Goal: Task Accomplishment & Management: Manage account settings

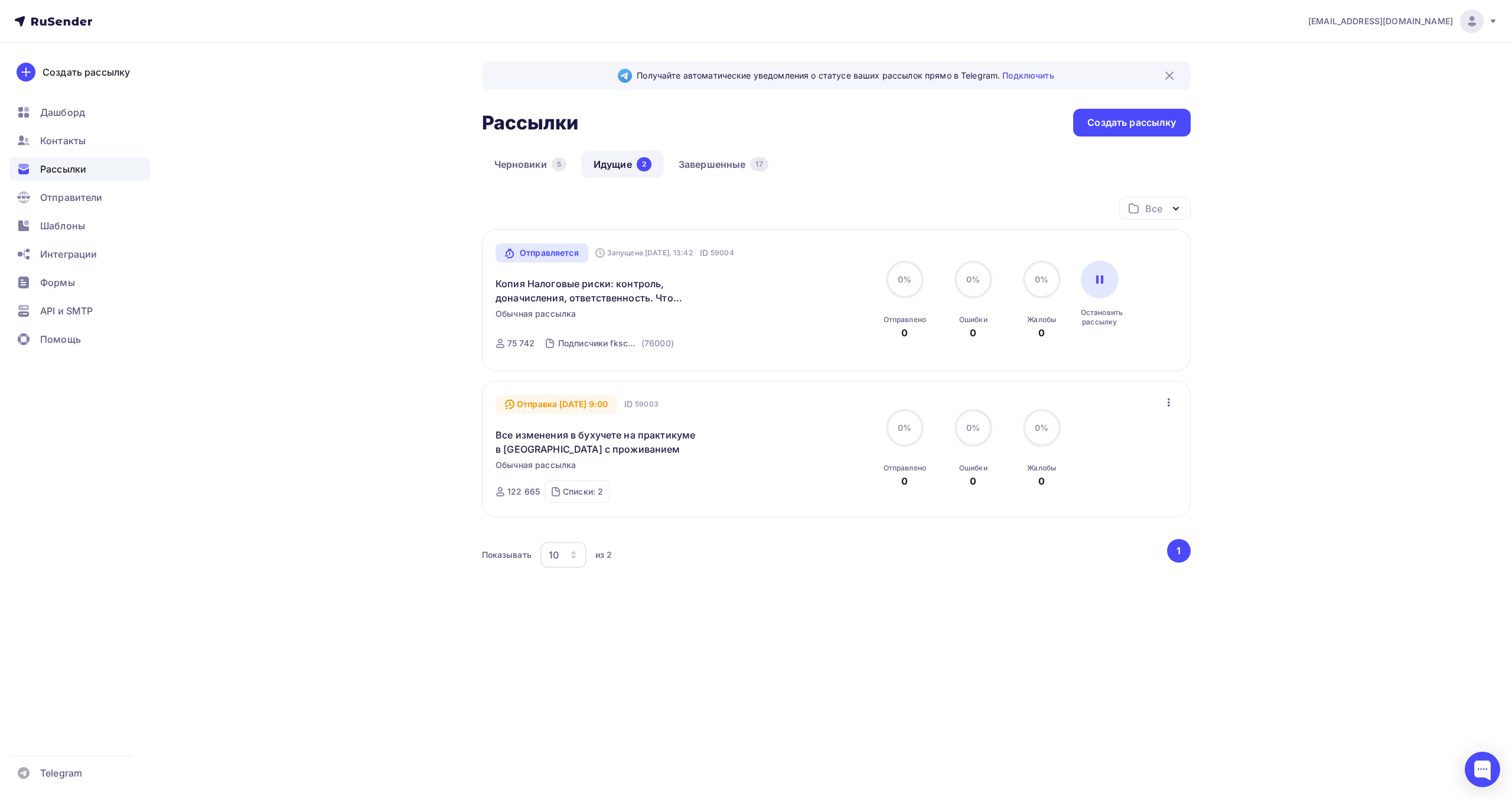
click at [315, 81] on div "Получайте автоматические уведомления о статусе ваших рассылок прямо в Telegram.…" at bounding box center [756, 365] width 968 height 645
click at [74, 169] on span "Рассылки" at bounding box center [63, 169] width 46 height 14
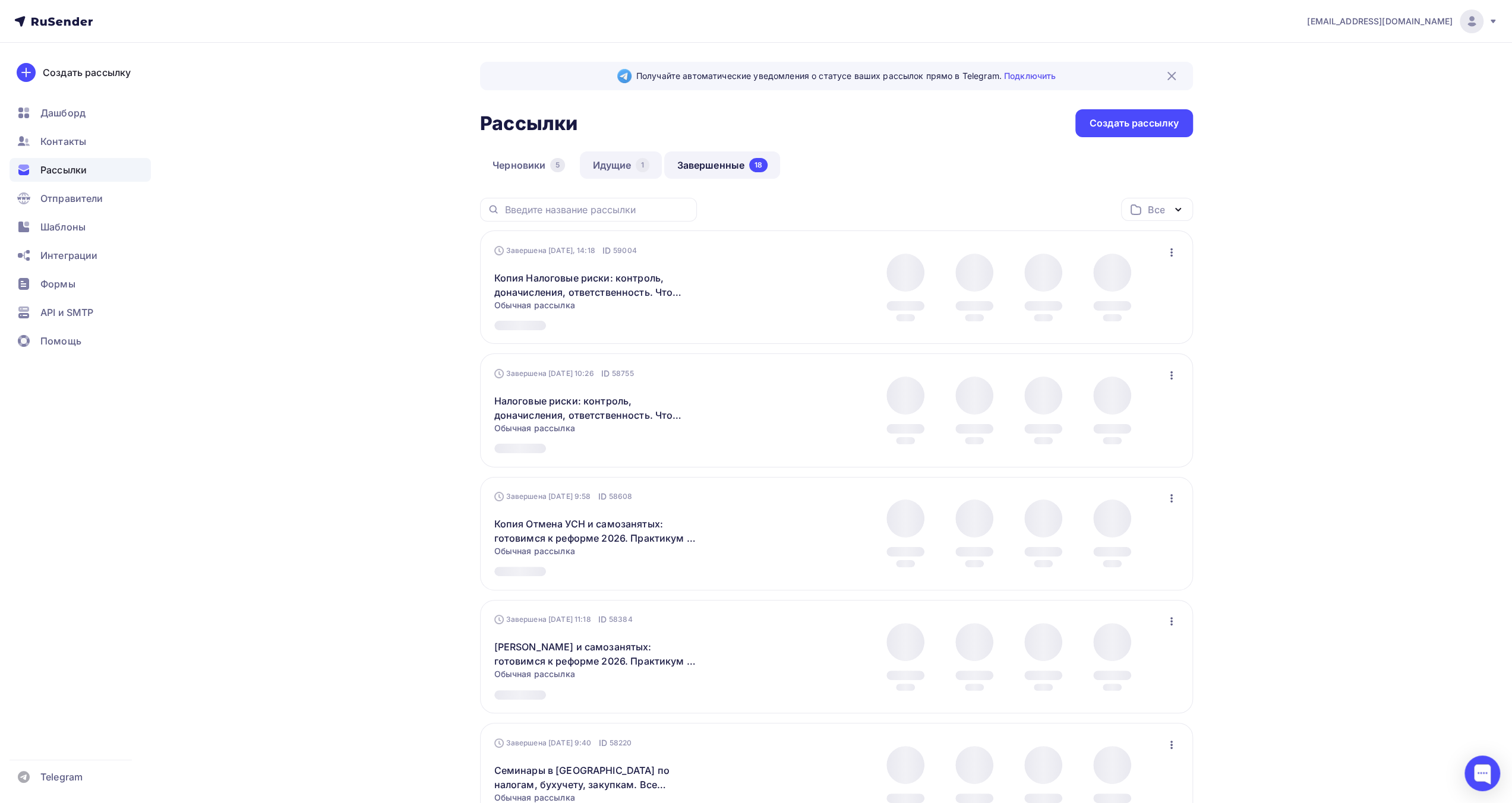
click at [620, 172] on link "Идущие 1" at bounding box center [621, 165] width 82 height 28
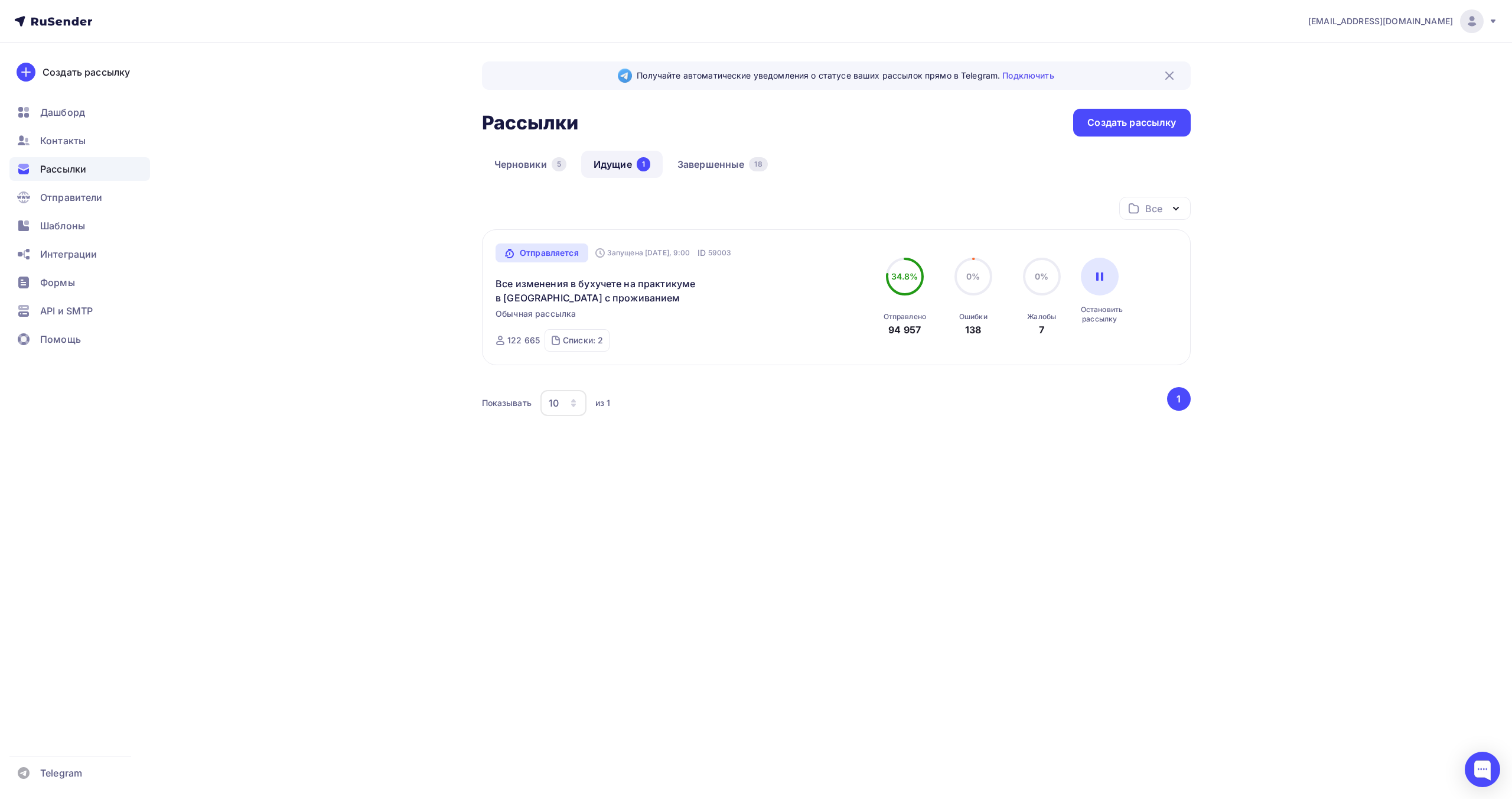
drag, startPoint x: 1472, startPoint y: 25, endPoint x: 1449, endPoint y: 52, distance: 35.5
click at [1472, 25] on img at bounding box center [1471, 21] width 14 height 14
click at [1344, 108] on span "Выйти" at bounding box center [1335, 108] width 31 height 14
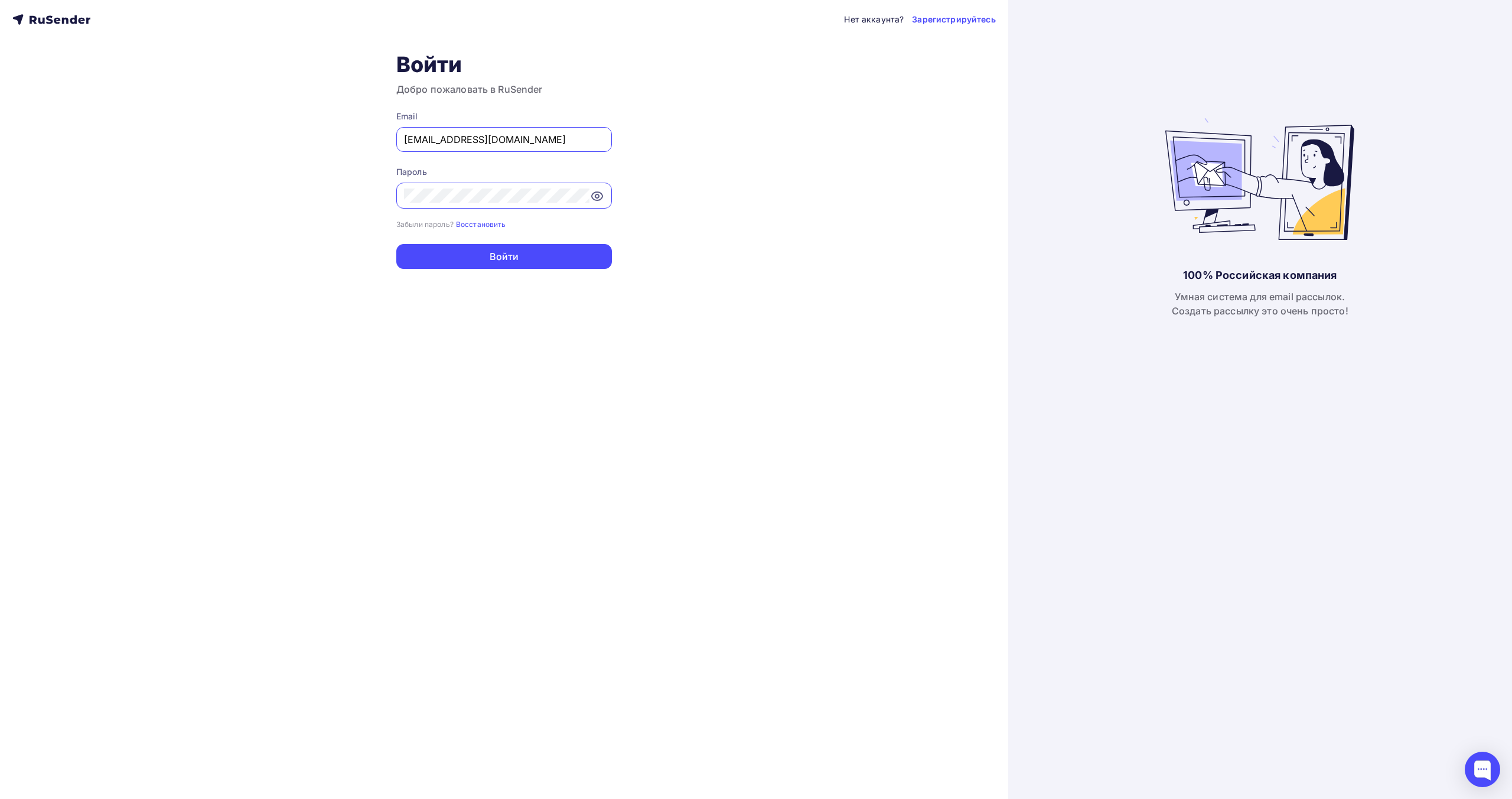
click at [554, 142] on input "[EMAIL_ADDRESS][DOMAIN_NAME]" at bounding box center [504, 139] width 200 height 14
type input "info@epk-rbs.ru"
click at [535, 248] on button "Войти" at bounding box center [504, 257] width 215 height 25
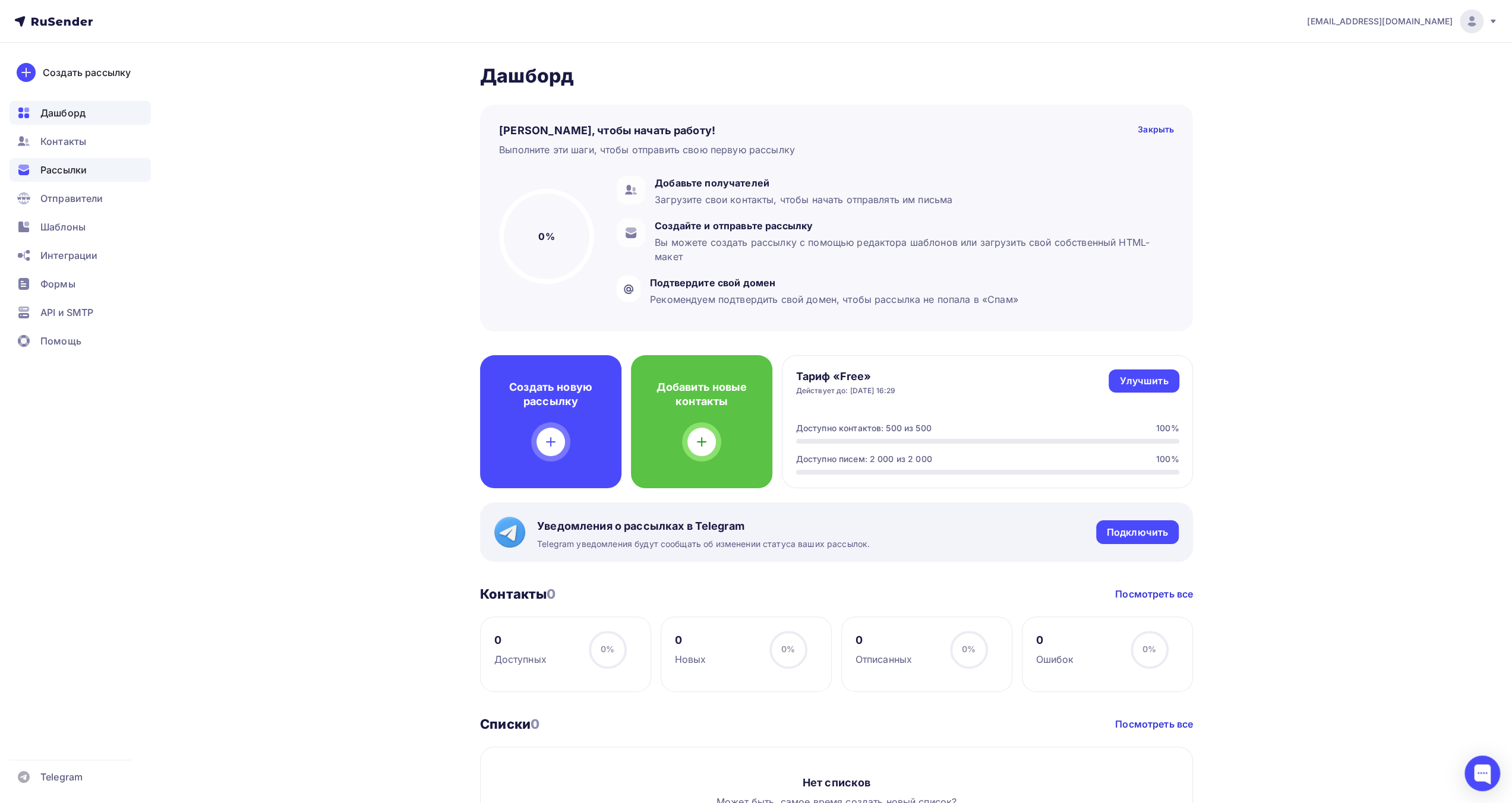
click at [65, 174] on span "Рассылки" at bounding box center [63, 169] width 46 height 14
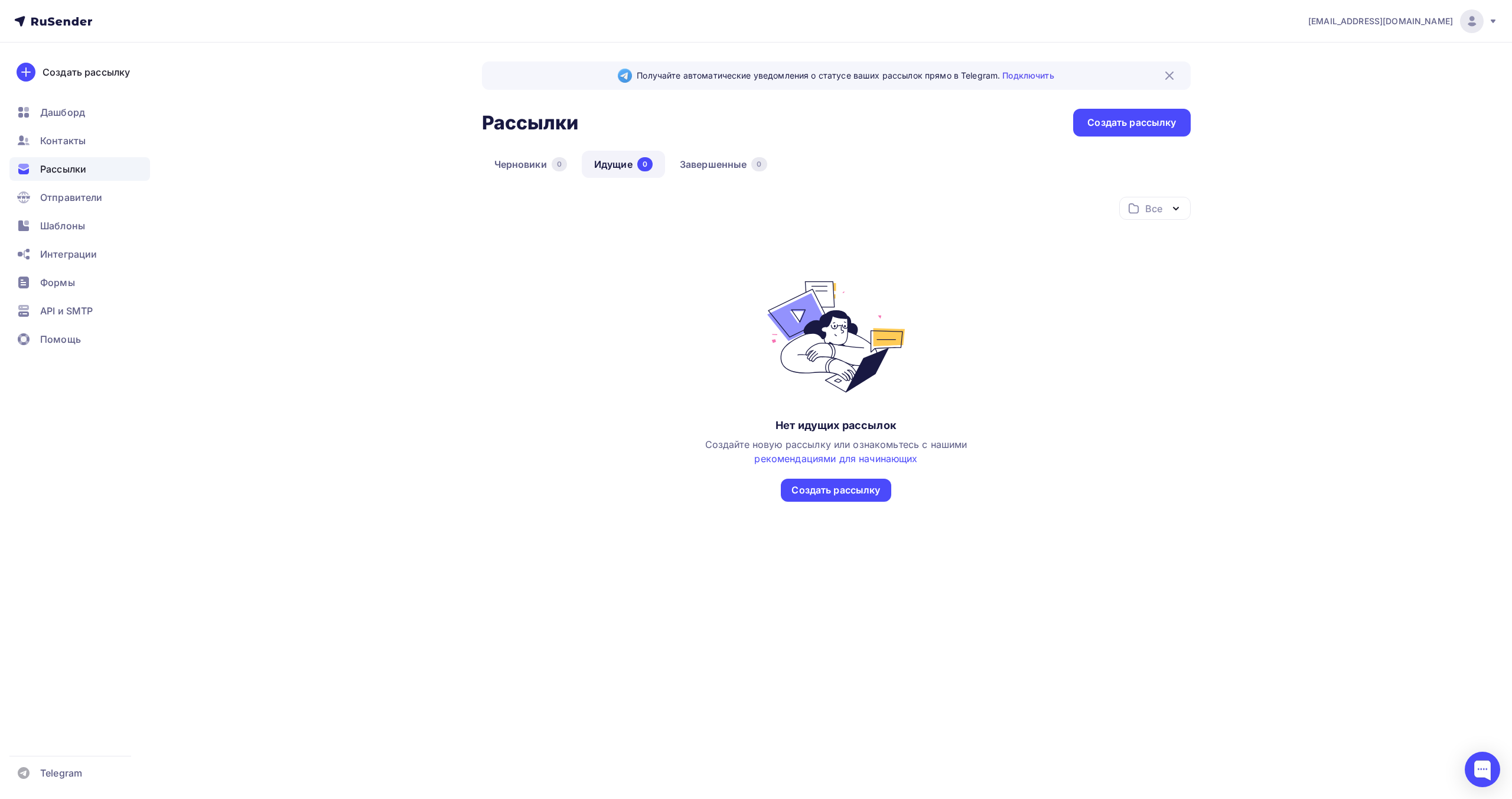
click at [1465, 31] on div "info@epk-rbs.ru" at bounding box center [1403, 21] width 190 height 24
drag, startPoint x: 1342, startPoint y: 108, endPoint x: 1348, endPoint y: 105, distance: 6.7
click at [1342, 108] on span "Выйти" at bounding box center [1335, 108] width 31 height 14
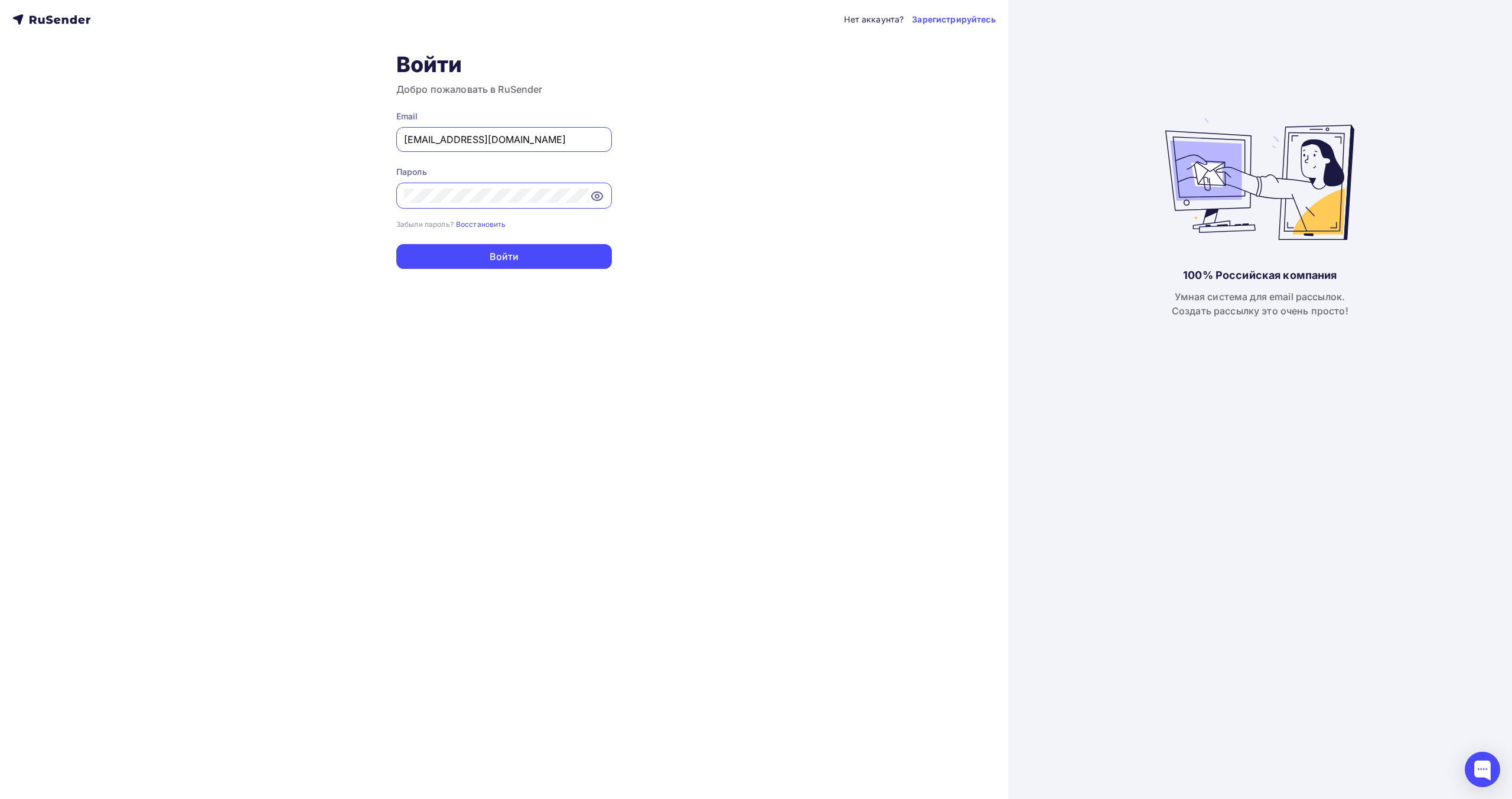
click at [502, 143] on input "info@epk-rbs.ru" at bounding box center [504, 139] width 200 height 14
type input "[EMAIL_ADDRESS][DOMAIN_NAME]"
click at [525, 256] on button "Войти" at bounding box center [504, 257] width 215 height 25
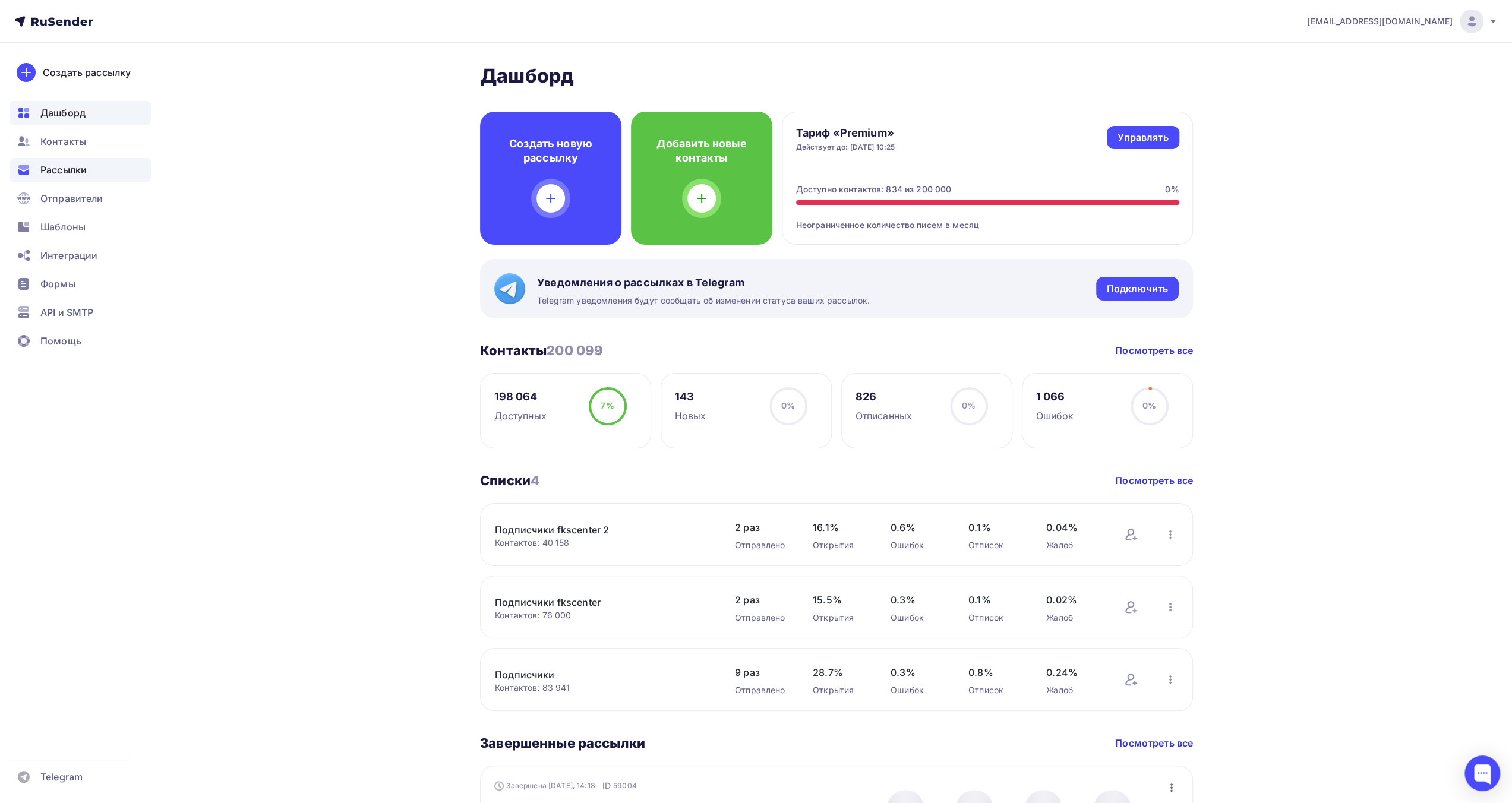
click at [85, 167] on span "Рассылки" at bounding box center [63, 169] width 46 height 14
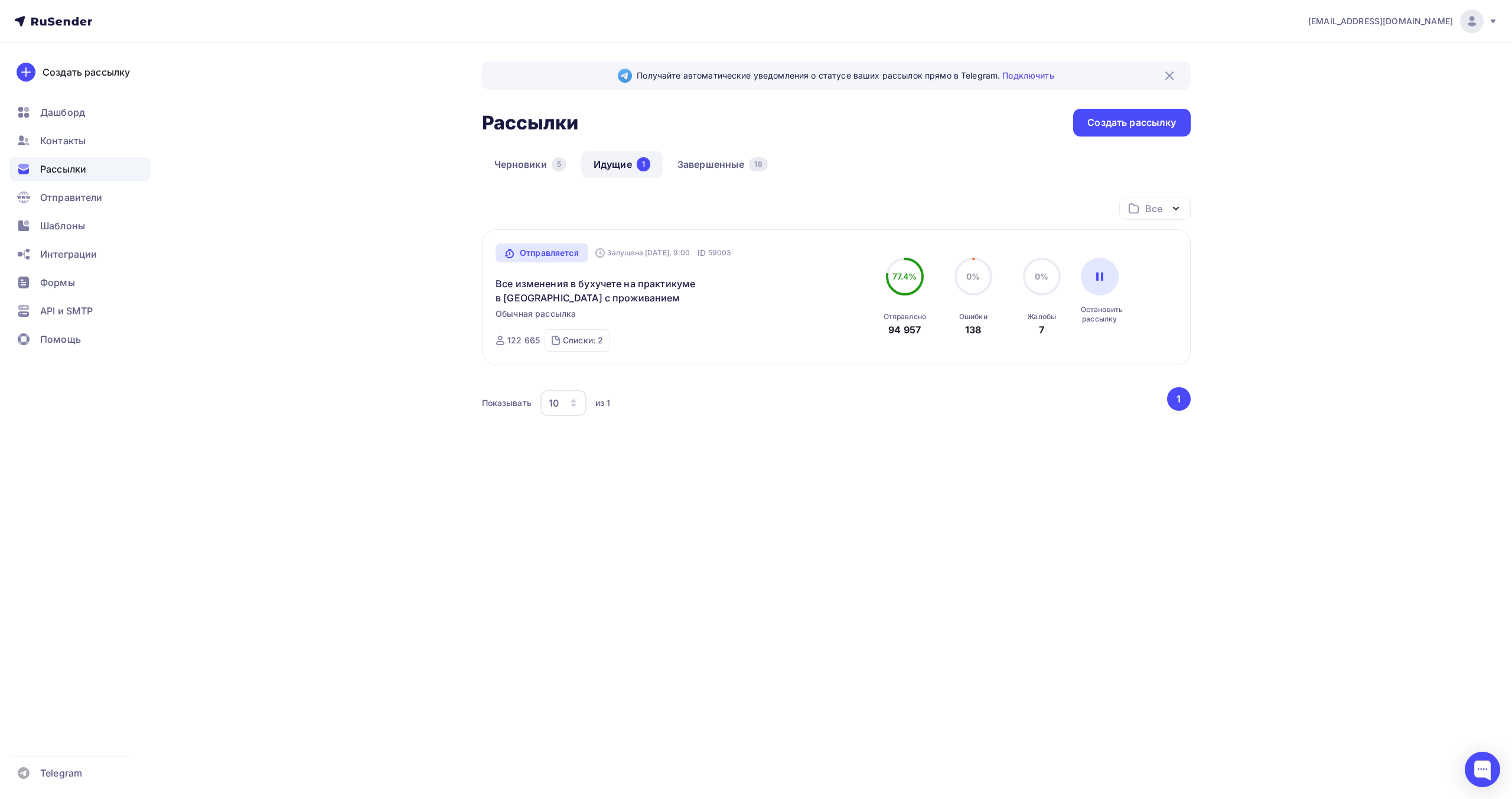
click at [358, 184] on div "Получайте автоматические уведомления о статусе ваших рассылок прямо в Telegram.…" at bounding box center [756, 289] width 968 height 494
click at [359, 248] on div "Получайте автоматические уведомления о статусе ваших рассылок прямо в Telegram.…" at bounding box center [756, 289] width 968 height 494
click at [1319, 639] on div "info@fks-center.ru Аккаунт Тарифы Выйти Создать рассылку Дашборд Контакты Рассы…" at bounding box center [756, 400] width 1512 height 799
click at [1271, 697] on div "info@fks-center.ru Аккаунт Тарифы Выйти Создать рассылку Дашборд Контакты Рассы…" at bounding box center [756, 400] width 1512 height 799
click at [884, 579] on div "info@fks-center.ru Аккаунт Тарифы Выйти Создать рассылку Дашборд Контакты Рассы…" at bounding box center [756, 400] width 1512 height 799
